Goal: Information Seeking & Learning: Find specific fact

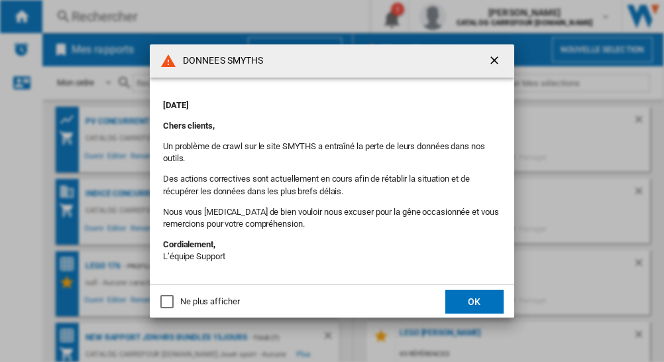
click at [494, 58] on ng-md-icon "getI18NText('BUTTONS.CLOSE_DIALOG')" at bounding box center [496, 62] width 16 height 16
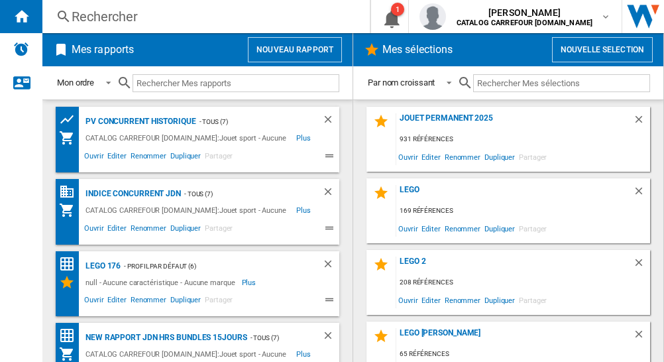
click at [102, 25] on div "Rechercher" at bounding box center [204, 16] width 264 height 19
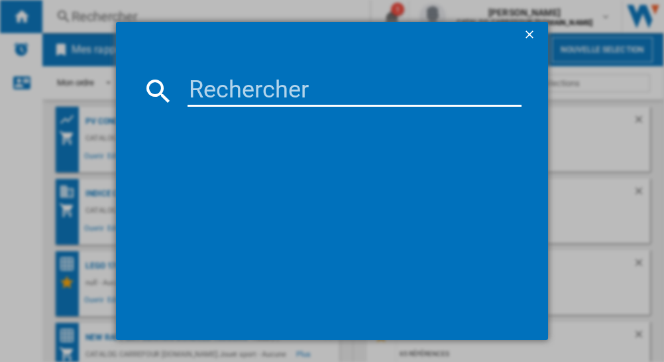
click at [206, 87] on input at bounding box center [354, 91] width 333 height 32
paste input "4008789716804"
type input "4008789716804"
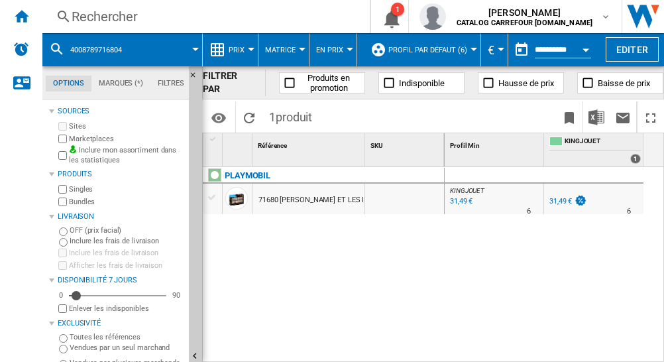
click at [555, 200] on div "31,49 €" at bounding box center [560, 201] width 23 height 9
click at [573, 201] on div "31,49 €" at bounding box center [567, 201] width 40 height 13
click at [554, 201] on div "31,49 €" at bounding box center [560, 201] width 23 height 9
